Goal: Find specific page/section: Find specific page/section

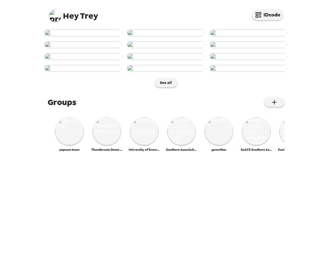
scroll to position [263, 0]
click at [77, 145] on img at bounding box center [69, 131] width 28 height 28
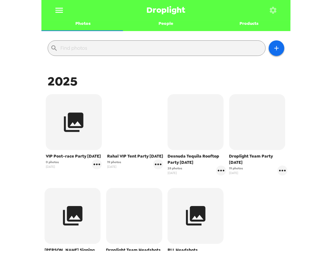
scroll to position [28, 0]
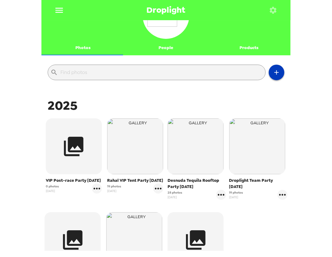
click at [272, 69] on icon "button" at bounding box center [275, 72] width 7 height 7
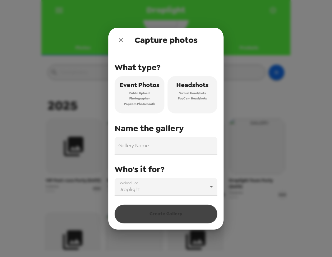
click at [119, 38] on icon "close" at bounding box center [120, 40] width 4 height 4
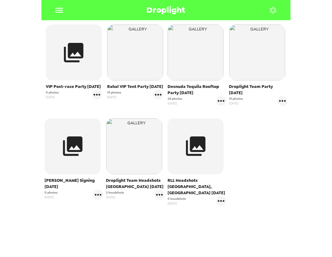
scroll to position [133, 0]
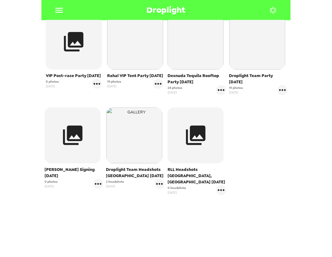
click at [163, 186] on div "Droplight Team Headshots [GEOGRAPHIC_DATA] [DATE] 2 headshots [DATE]" at bounding box center [135, 151] width 62 height 91
drag, startPoint x: 104, startPoint y: 182, endPoint x: 115, endPoint y: 180, distance: 12.0
click at [129, 182] on div "Droplight Team Headshots [GEOGRAPHIC_DATA] [DATE] 2 headshots [DATE]" at bounding box center [135, 151] width 62 height 91
click at [115, 180] on span "2 headshots" at bounding box center [115, 181] width 18 height 5
click at [113, 181] on span "2 headshots" at bounding box center [115, 181] width 18 height 5
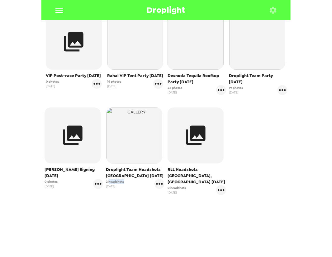
click at [113, 181] on span "2 headshots" at bounding box center [115, 181] width 18 height 5
click at [52, 181] on span "0 photos" at bounding box center [50, 181] width 13 height 5
click at [156, 185] on icon "gallery menu" at bounding box center [159, 184] width 10 height 10
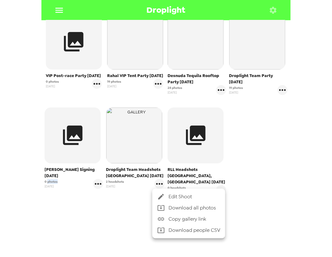
click at [165, 195] on div at bounding box center [162, 196] width 11 height 7
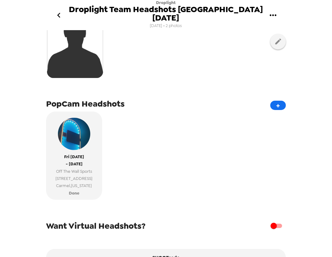
scroll to position [184, 0]
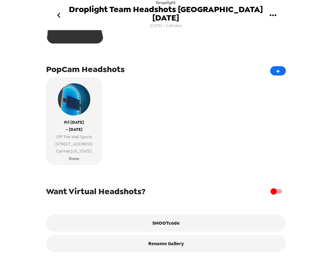
click at [61, 10] on icon "go back" at bounding box center [59, 15] width 10 height 10
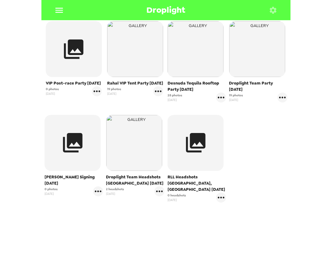
scroll to position [133, 0]
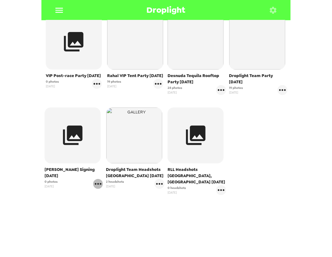
click at [99, 184] on icon "gallery menu" at bounding box center [98, 184] width 10 height 10
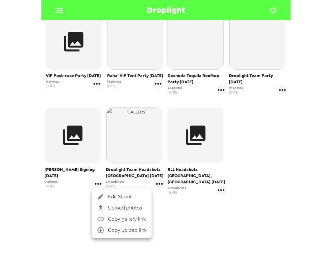
click at [103, 193] on icon at bounding box center [100, 196] width 7 height 7
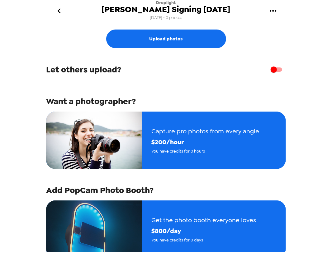
click at [270, 70] on input "checkbox" at bounding box center [273, 70] width 35 height 12
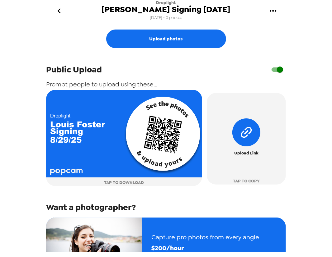
click at [274, 65] on input "checkbox" at bounding box center [279, 70] width 35 height 12
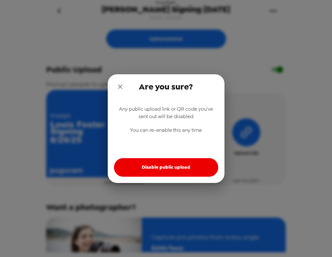
click at [183, 168] on button "Disable public upload" at bounding box center [166, 167] width 104 height 19
checkbox input "false"
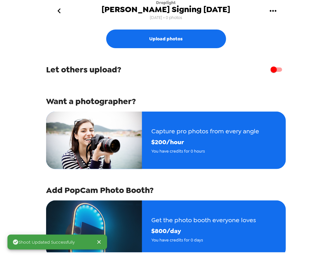
click at [59, 16] on button "go back" at bounding box center [59, 11] width 20 height 20
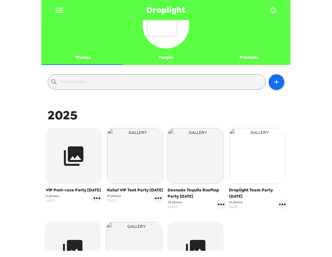
scroll to position [28, 0]
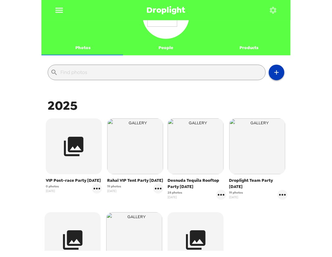
click at [272, 73] on icon "button" at bounding box center [275, 72] width 7 height 7
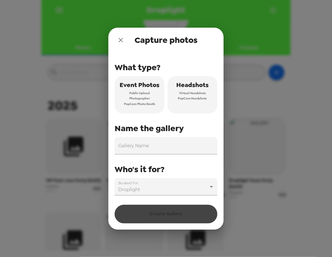
click at [125, 40] on button "close" at bounding box center [120, 40] width 12 height 12
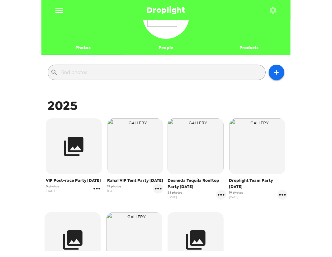
click at [93, 188] on icon "gallery menu" at bounding box center [96, 189] width 7 height 2
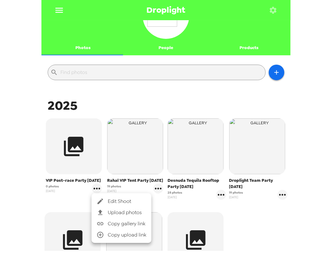
click at [108, 197] on li "Edit Shoot" at bounding box center [121, 201] width 60 height 11
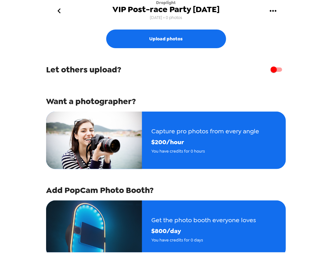
click at [53, 7] on button "go back" at bounding box center [59, 11] width 20 height 20
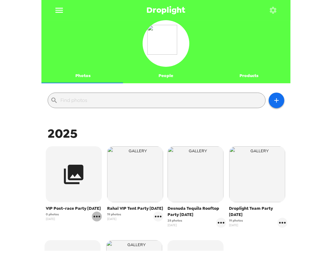
click at [96, 218] on icon "gallery menu" at bounding box center [97, 217] width 10 height 10
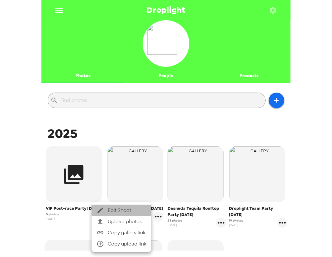
click at [112, 215] on li "Edit Shoot" at bounding box center [121, 210] width 60 height 11
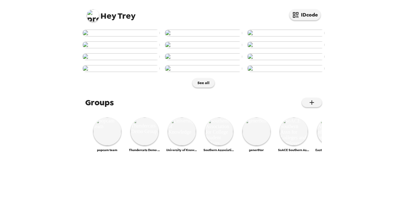
drag, startPoint x: 81, startPoint y: 14, endPoint x: 97, endPoint y: 21, distance: 17.5
click at [82, 14] on div "Hey Trey IDcode" at bounding box center [203, 13] width 249 height 26
click at [94, 14] on img at bounding box center [93, 15] width 12 height 12
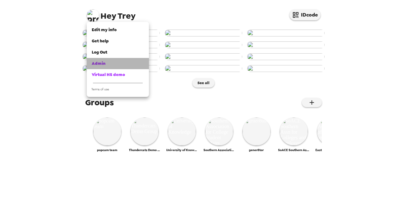
click at [99, 67] on link "Admin" at bounding box center [118, 63] width 62 height 11
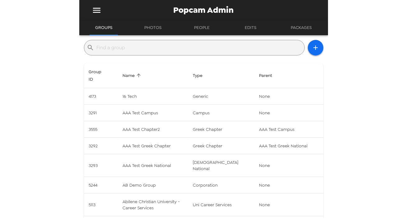
click at [178, 49] on input "text" at bounding box center [199, 48] width 205 height 10
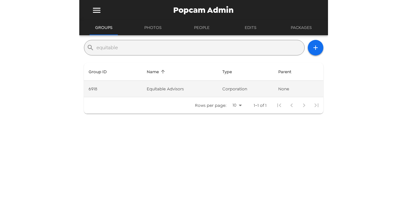
type input "equitable"
click at [188, 89] on td "Equitable Advisors" at bounding box center [180, 89] width 76 height 16
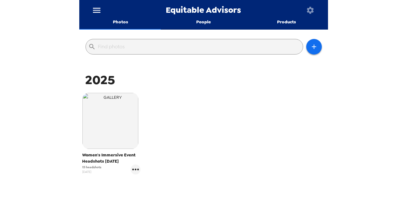
scroll to position [73, 0]
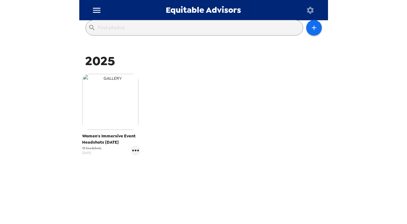
click at [114, 108] on img "button" at bounding box center [110, 102] width 56 height 56
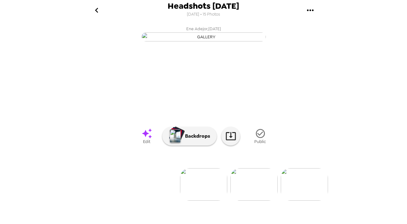
scroll to position [50, 0]
drag, startPoint x: 123, startPoint y: 215, endPoint x: 151, endPoint y: 216, distance: 27.7
click at [154, 200] on ul at bounding box center [203, 184] width 249 height 32
click at [268, 200] on img at bounding box center [253, 184] width 47 height 32
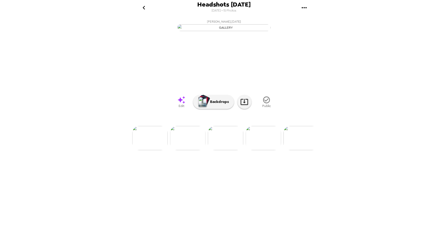
scroll to position [0, 0]
click at [188, 9] on icon "go back" at bounding box center [192, 10] width 10 height 10
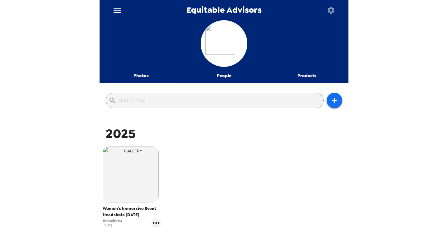
click at [121, 13] on icon "menu" at bounding box center [117, 10] width 10 height 10
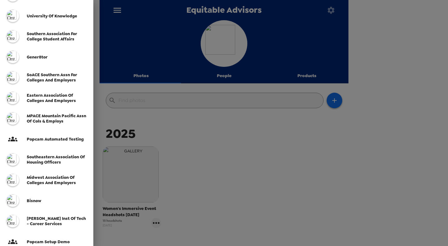
scroll to position [93, 0]
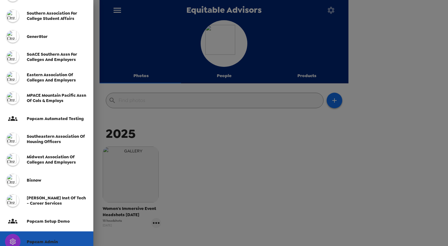
click at [46, 223] on div "Popcam Admin" at bounding box center [46, 241] width 93 height 21
